Goal: Information Seeking & Learning: Find specific fact

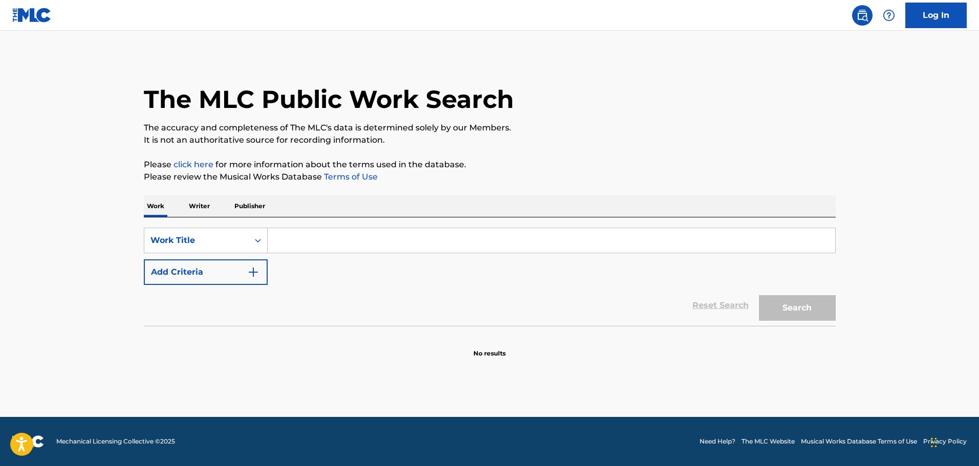
click at [335, 249] on input "Search Form" at bounding box center [551, 240] width 567 height 25
paste input "MY BABY"
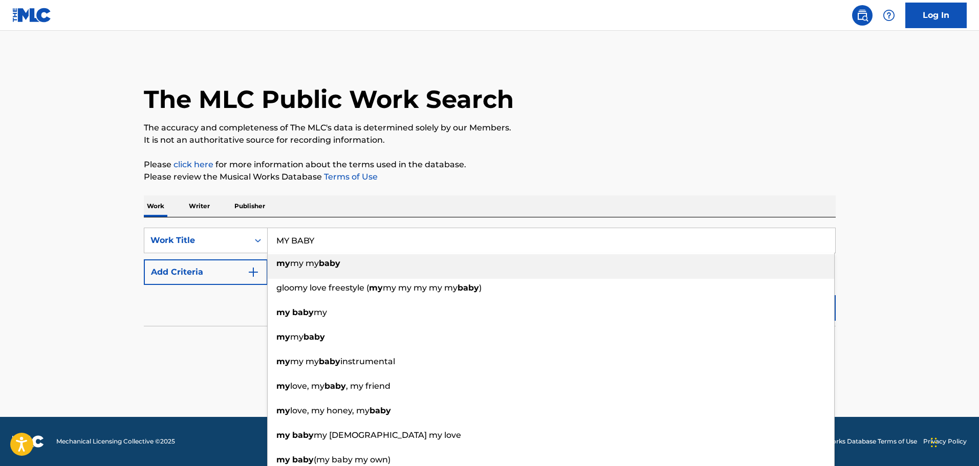
type input "MY BABY"
click at [244, 278] on button "Add Criteria" at bounding box center [206, 272] width 124 height 26
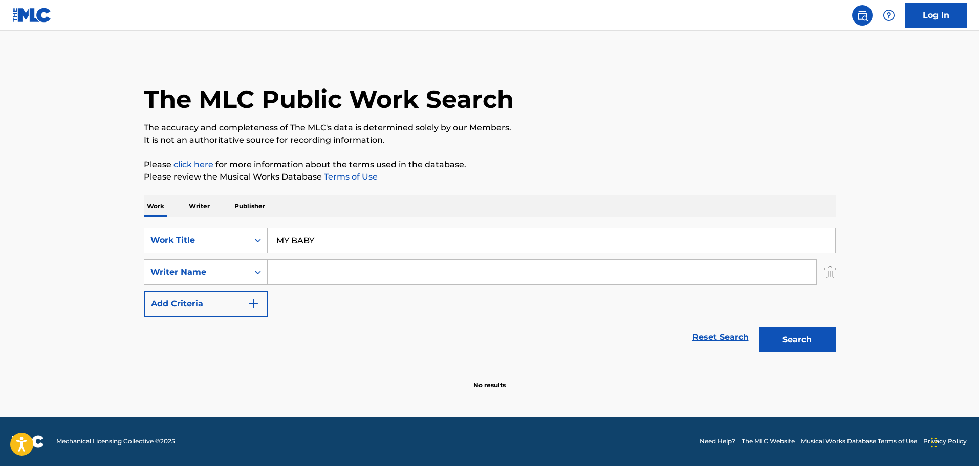
drag, startPoint x: 304, startPoint y: 276, endPoint x: 278, endPoint y: 284, distance: 26.9
click at [304, 276] on input "Search Form" at bounding box center [542, 272] width 548 height 25
click at [297, 269] on input "Search Form" at bounding box center [542, 272] width 548 height 25
paste input "AMINA"
type input "AMINA"
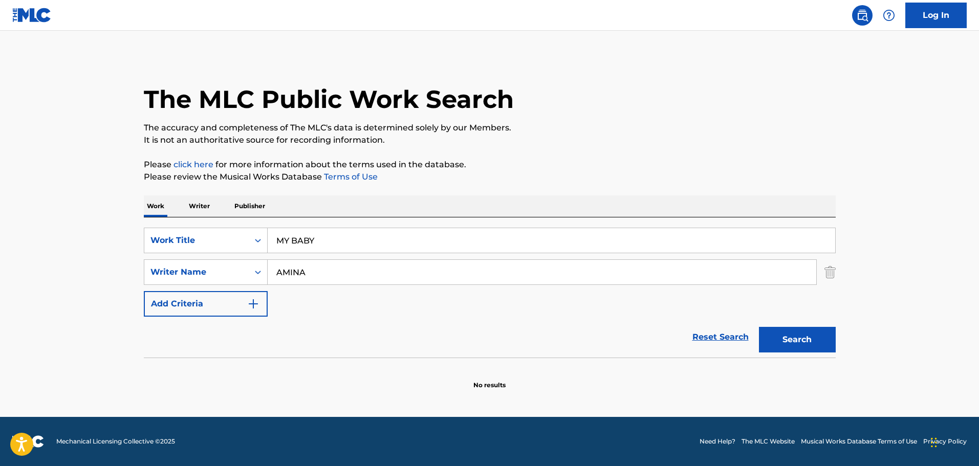
click at [825, 341] on button "Search" at bounding box center [797, 340] width 77 height 26
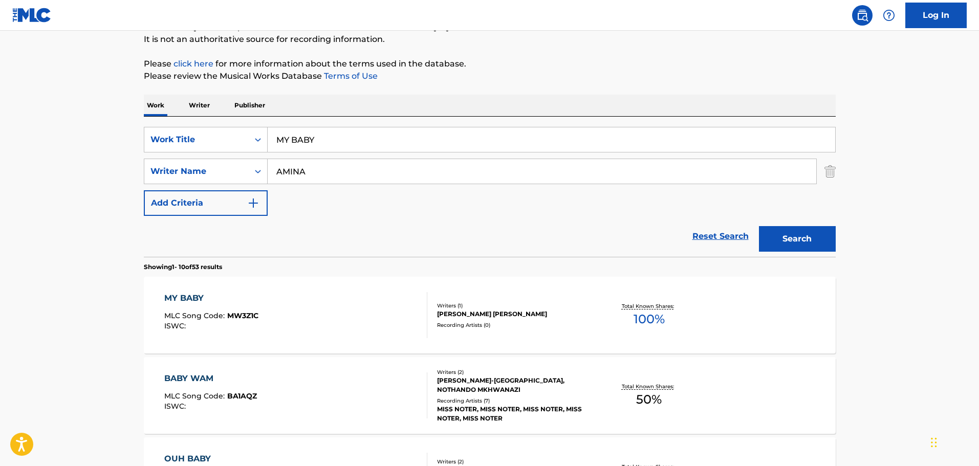
scroll to position [114, 0]
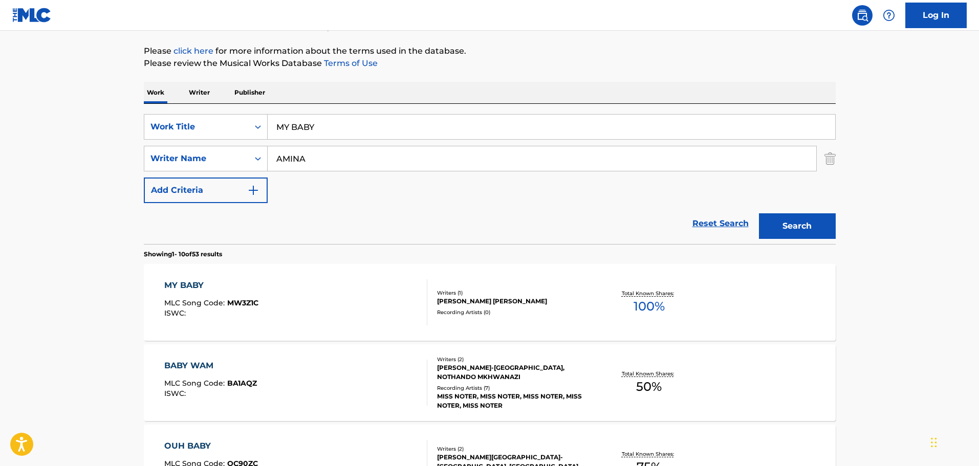
click at [470, 324] on div "MY BABY MLC Song Code : MW3Z1C ISWC : Writers ( 1 ) [PERSON_NAME] [PERSON_NAME]…" at bounding box center [490, 302] width 692 height 77
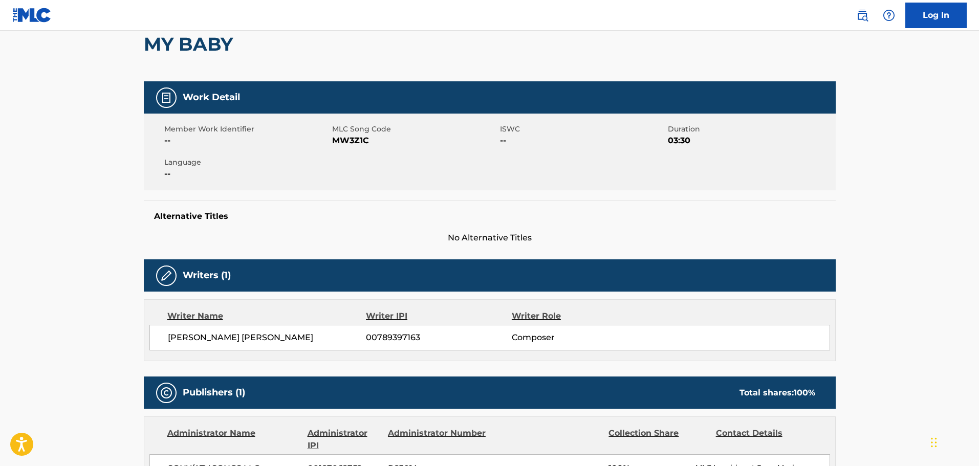
scroll to position [205, 0]
